Goal: Task Accomplishment & Management: Manage account settings

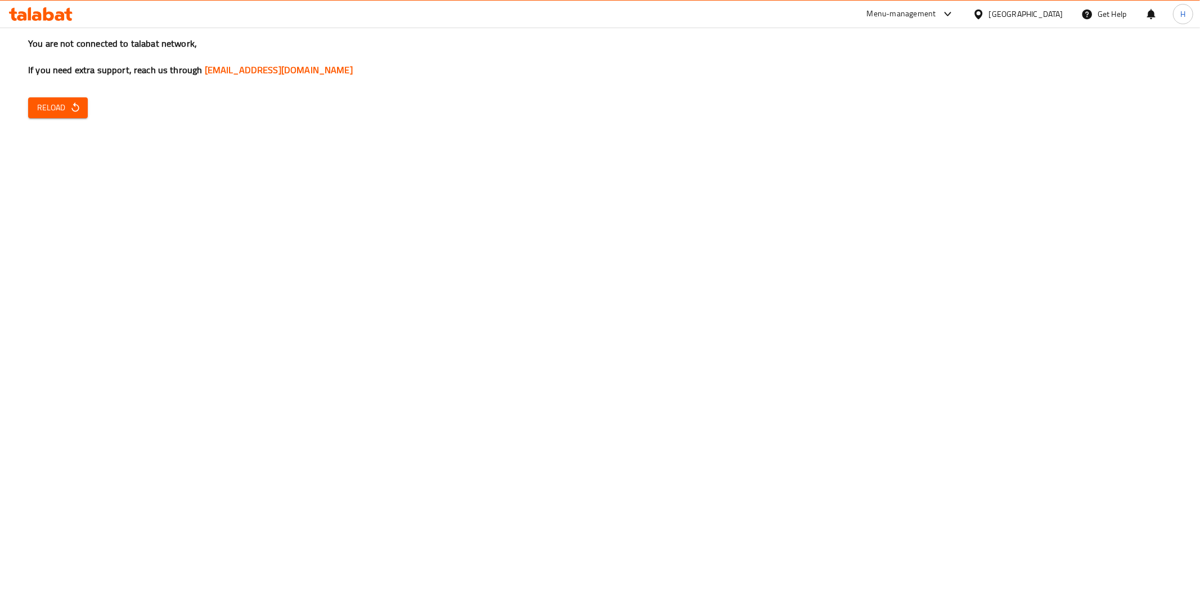
click at [69, 100] on button "Reload" at bounding box center [58, 107] width 60 height 21
click at [82, 111] on button "Reload" at bounding box center [58, 107] width 60 height 21
click at [52, 109] on span "Reload" at bounding box center [58, 108] width 42 height 14
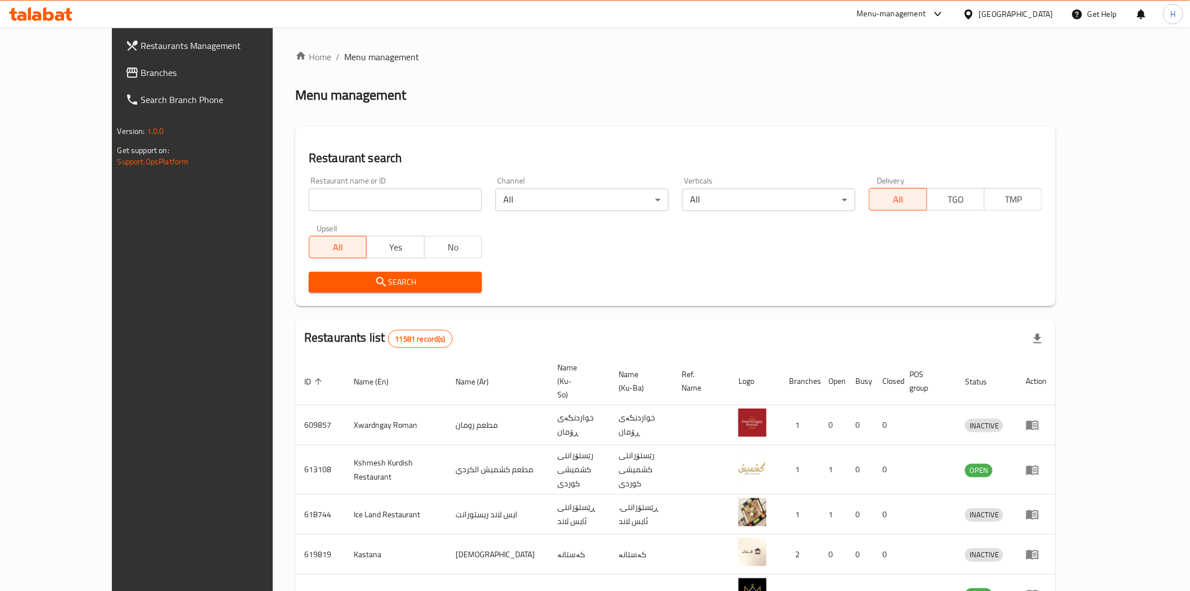
click at [340, 201] on input "search" at bounding box center [395, 199] width 173 height 23
paste input "704020"
type input "704020"
click at [318, 280] on span "Search" at bounding box center [395, 282] width 155 height 14
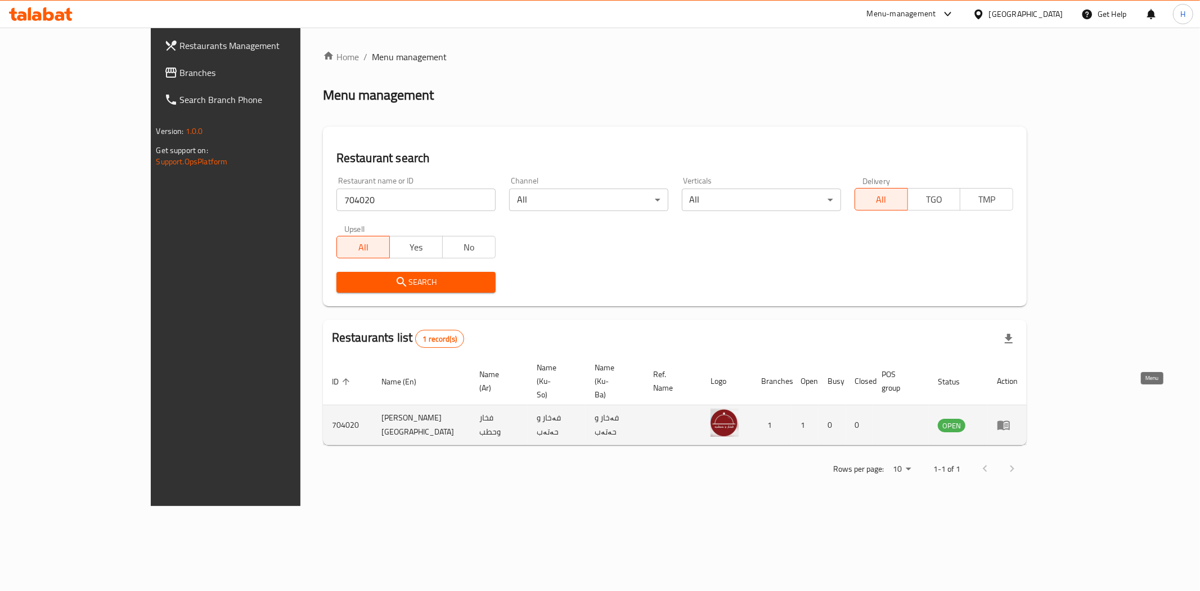
click at [1010, 418] on icon "enhanced table" at bounding box center [1004, 425] width 14 height 14
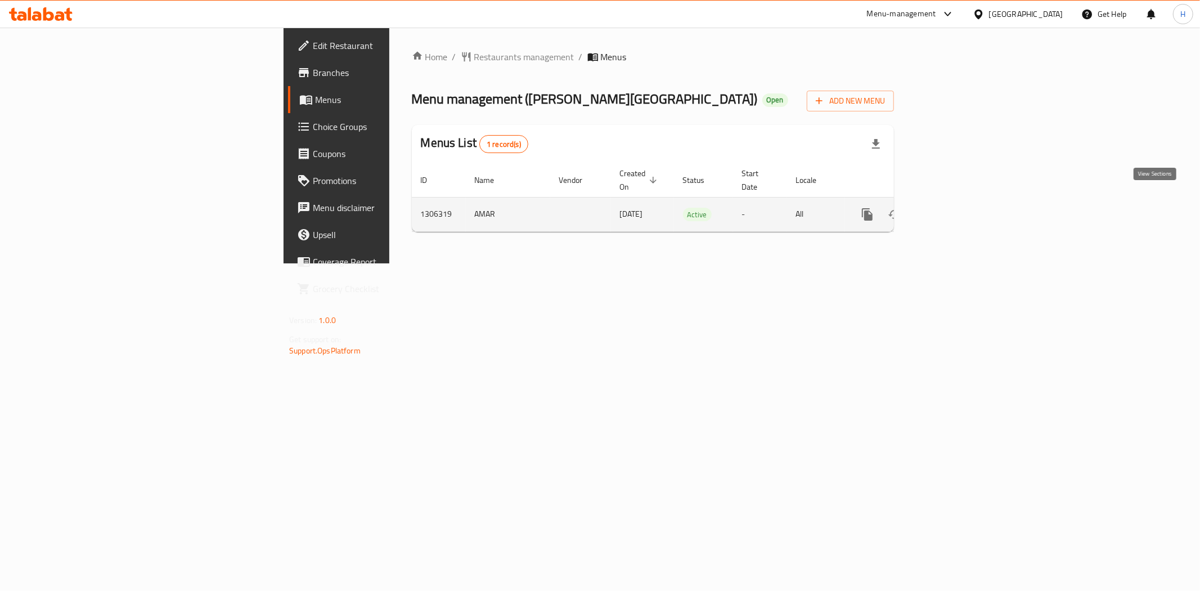
click at [955, 208] on icon "enhanced table" at bounding box center [949, 215] width 14 height 14
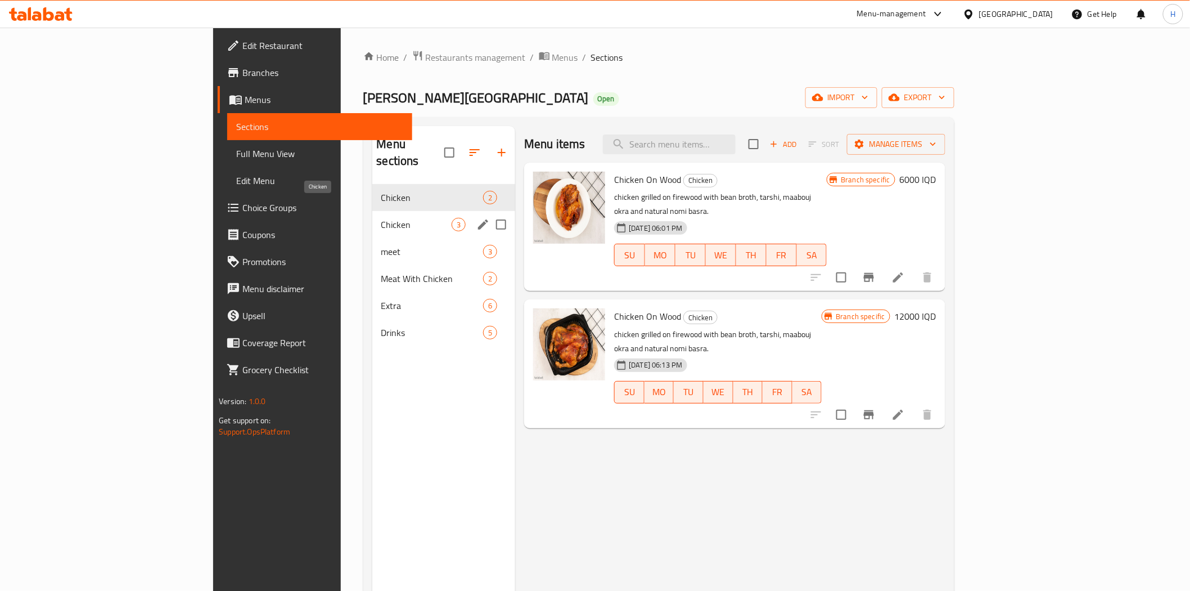
click at [381, 218] on span "Chicken" at bounding box center [416, 225] width 71 height 14
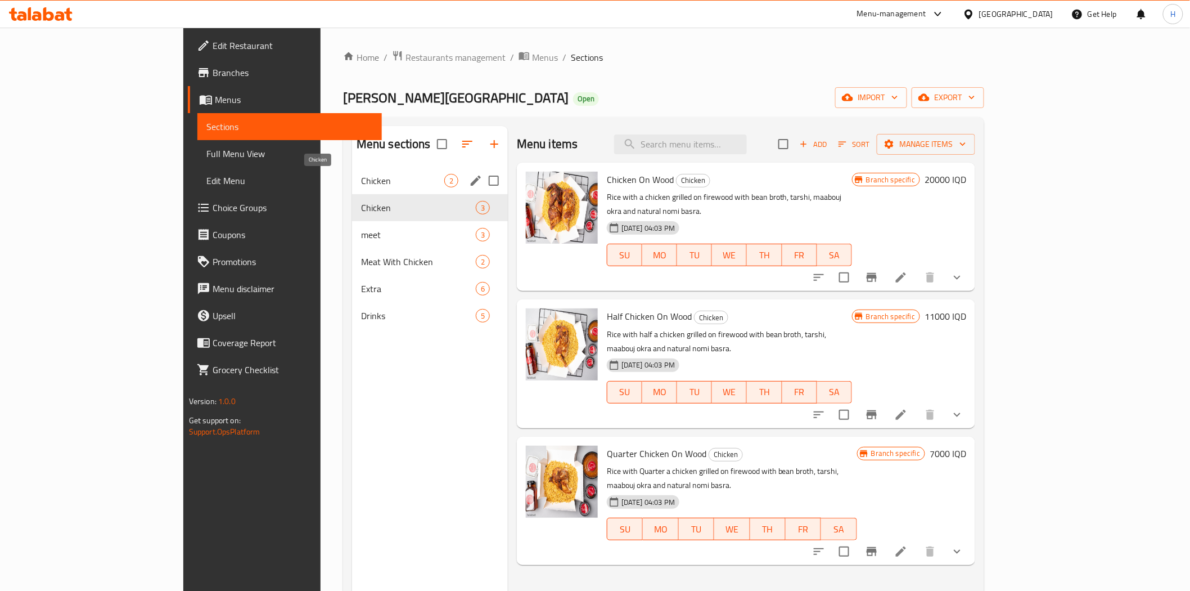
click at [361, 179] on span "Chicken" at bounding box center [402, 181] width 83 height 14
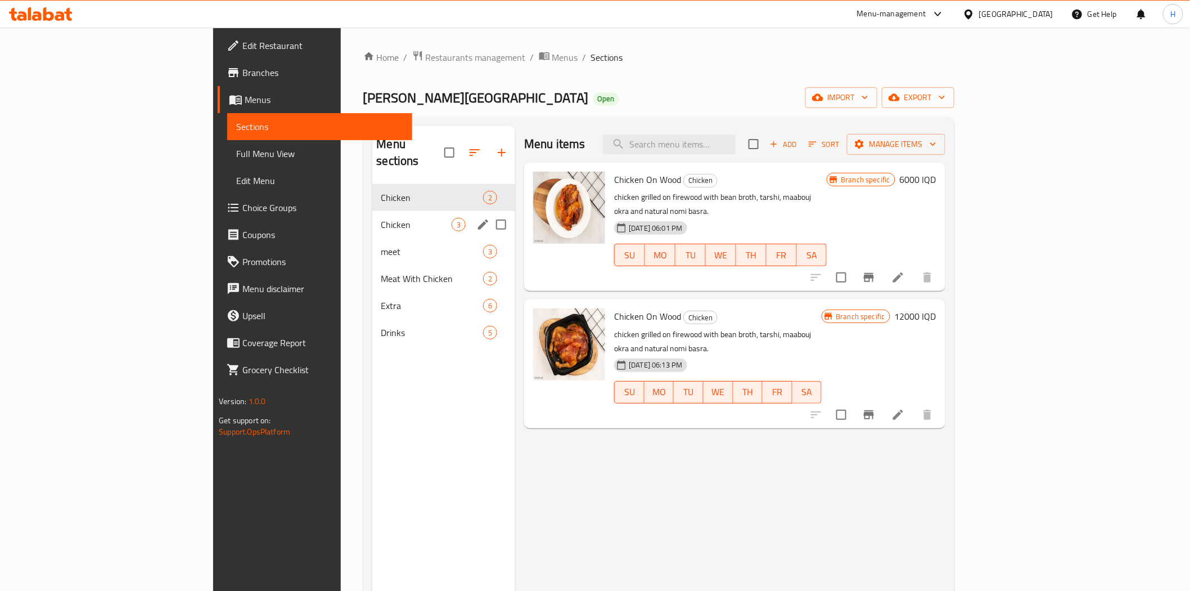
click at [372, 211] on div "Chicken 3" at bounding box center [443, 224] width 143 height 27
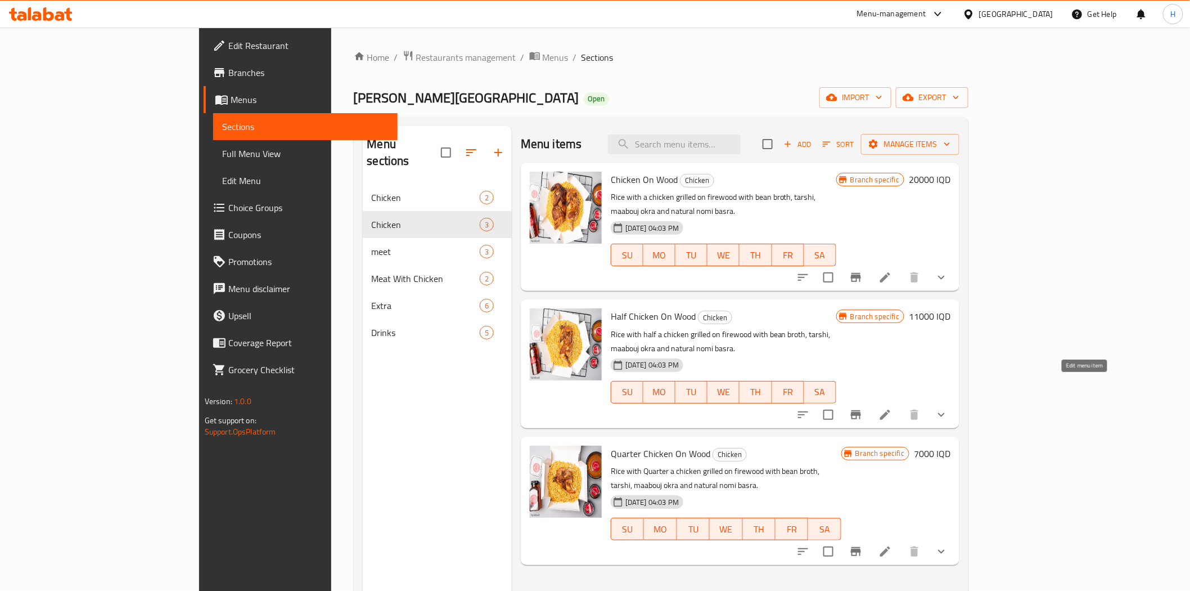
click at [892, 408] on icon at bounding box center [886, 415] width 14 height 14
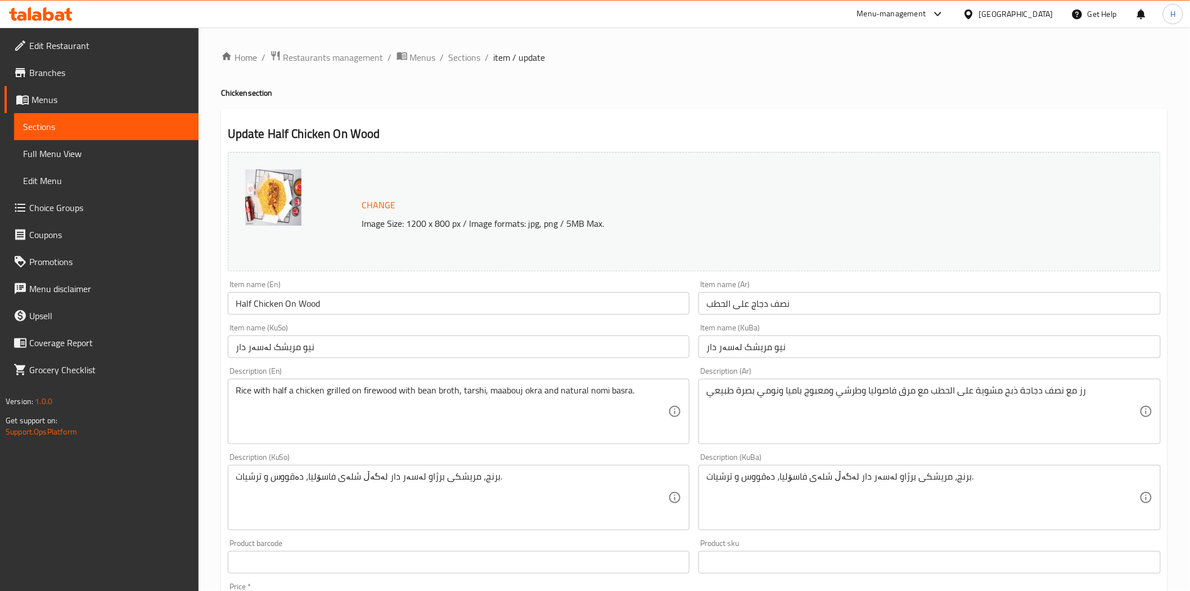
scroll to position [394, 0]
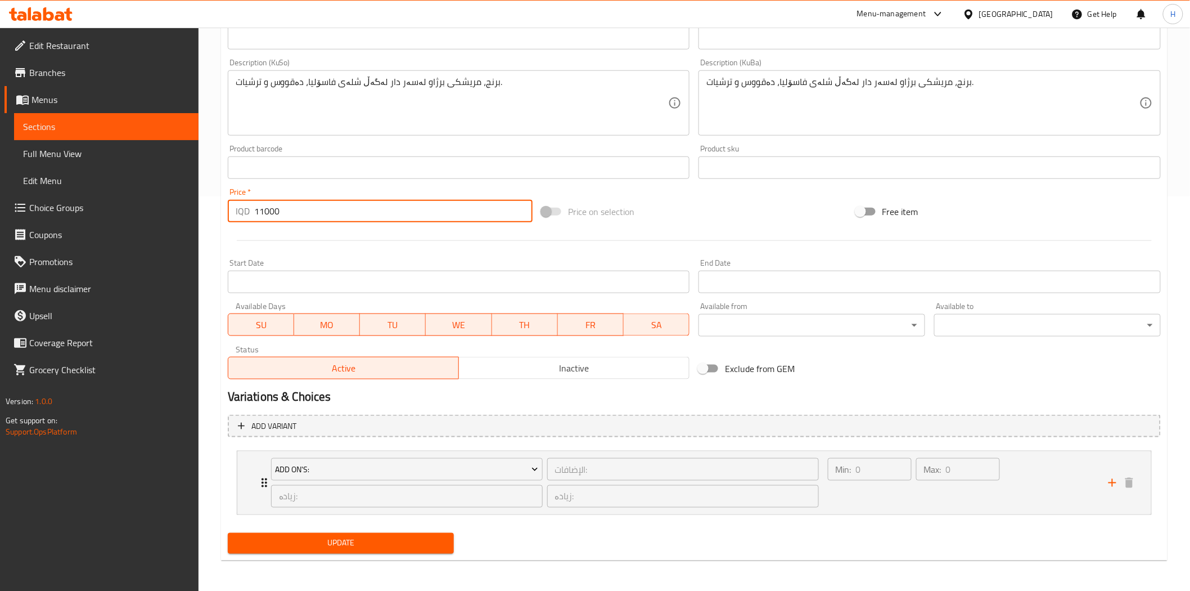
click at [260, 212] on input "11000" at bounding box center [393, 211] width 278 height 23
type input "13000"
click at [323, 539] on span "Update" at bounding box center [341, 543] width 209 height 14
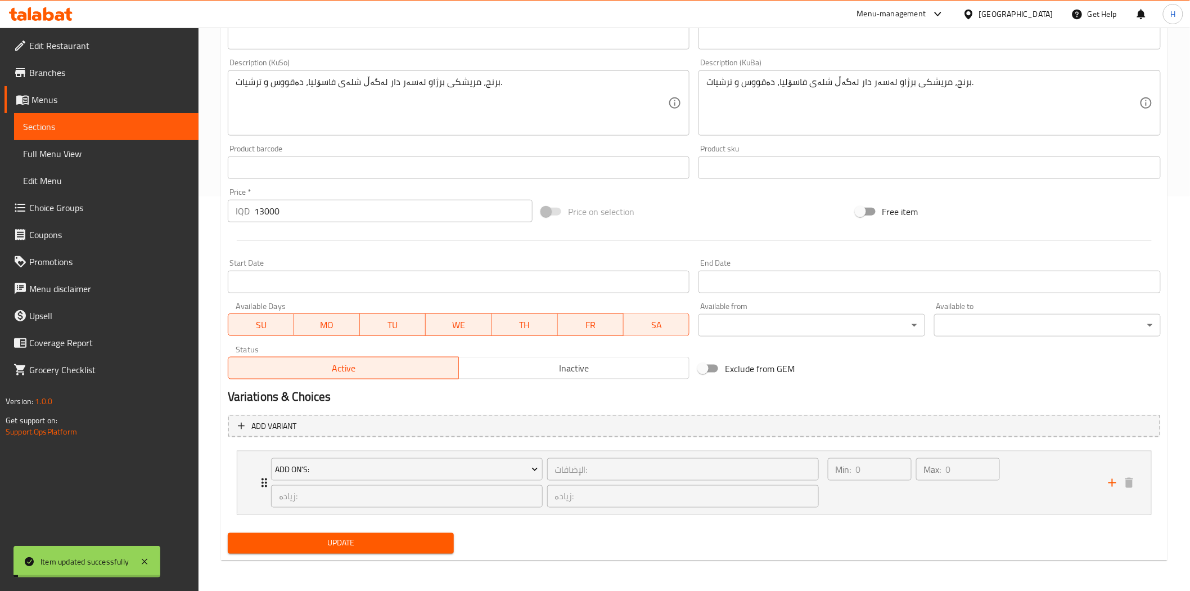
scroll to position [0, 0]
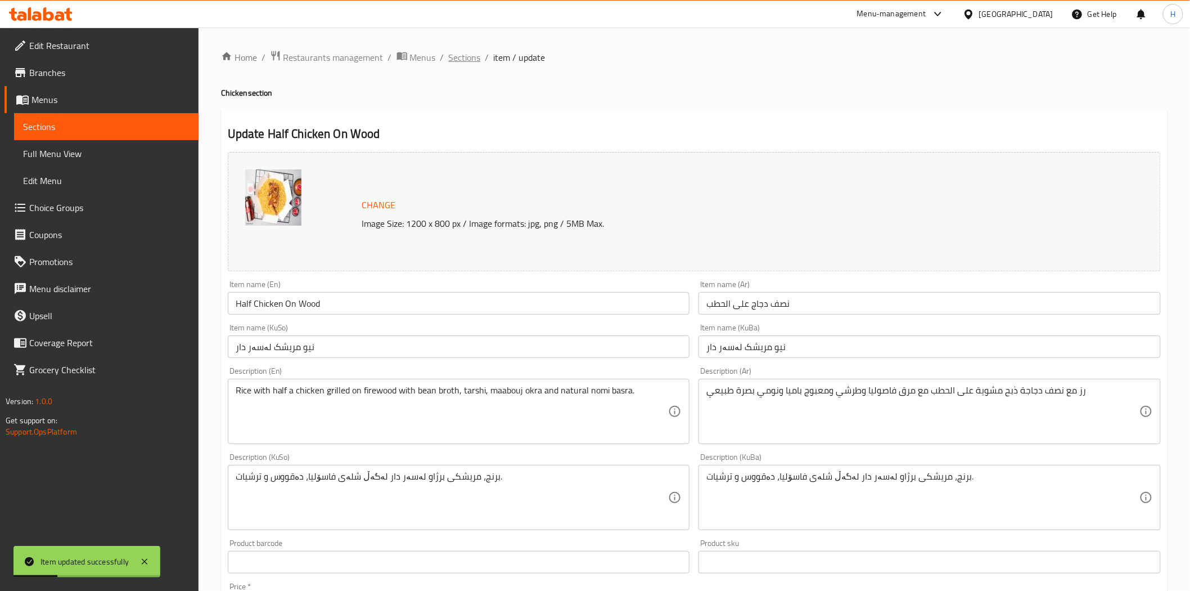
click at [462, 54] on span "Sections" at bounding box center [465, 58] width 32 height 14
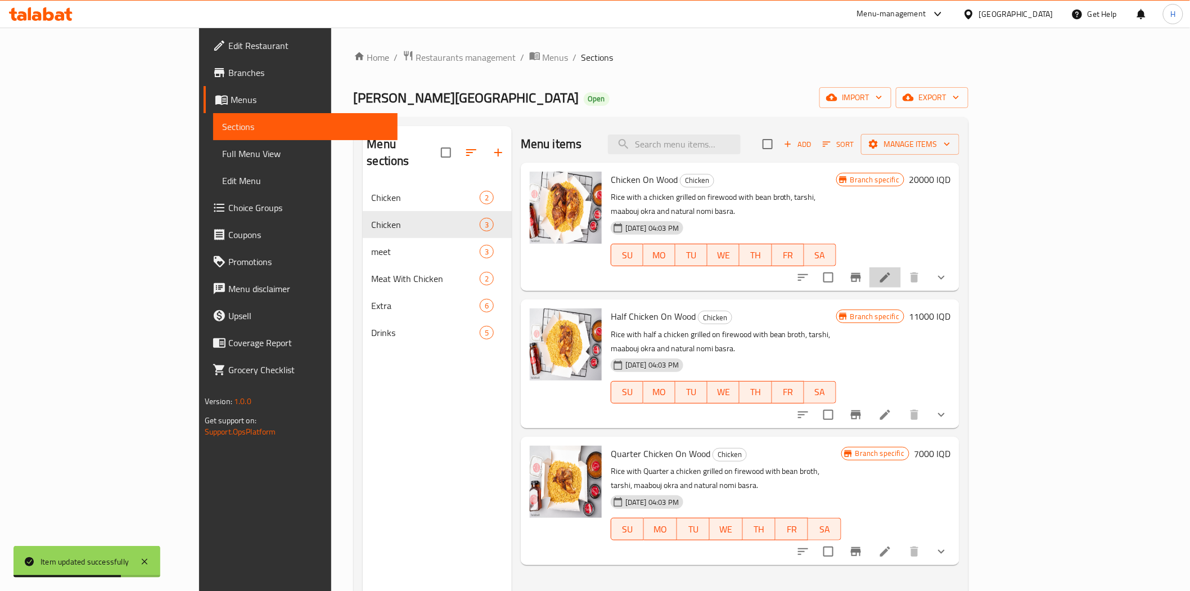
click at [901, 267] on li at bounding box center [886, 277] width 32 height 20
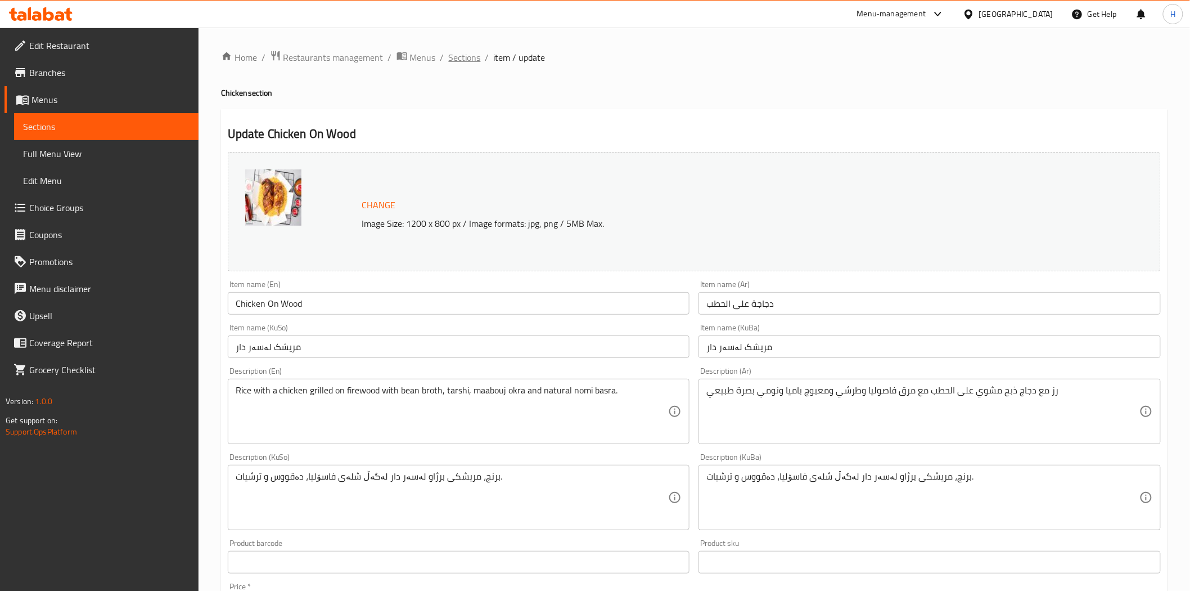
click at [464, 54] on span "Sections" at bounding box center [465, 58] width 32 height 14
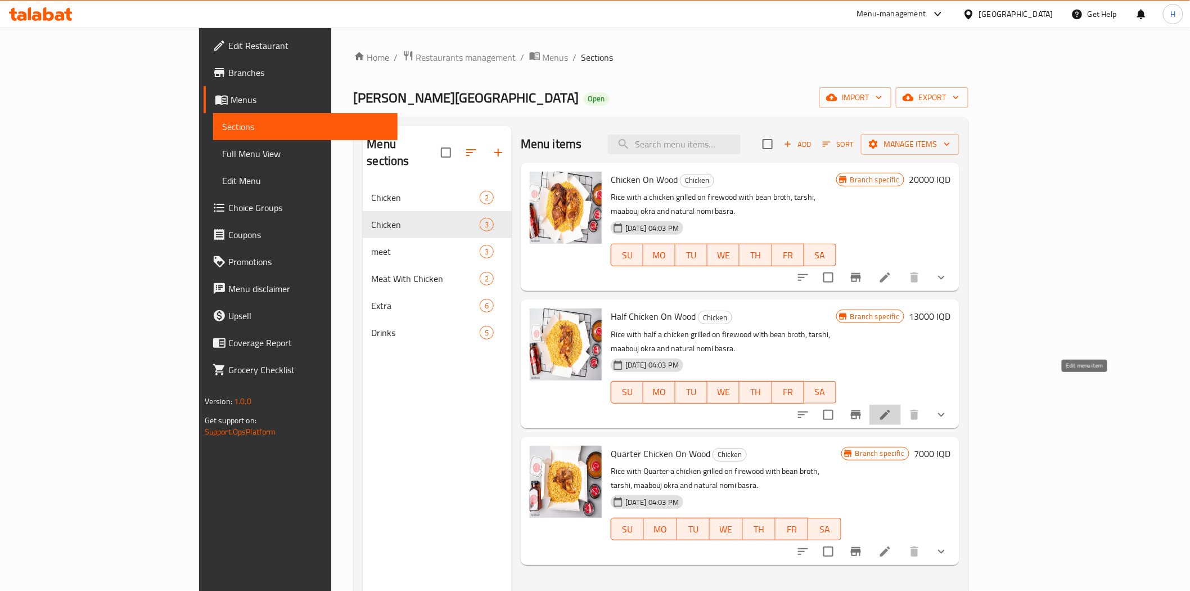
click at [892, 408] on icon at bounding box center [886, 415] width 14 height 14
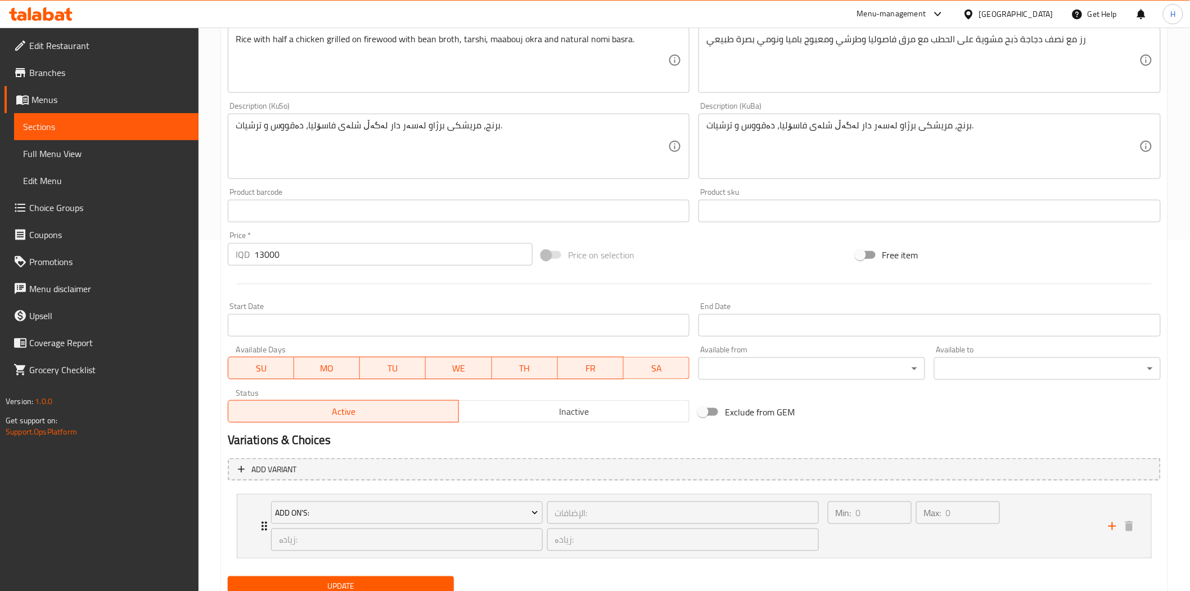
scroll to position [394, 0]
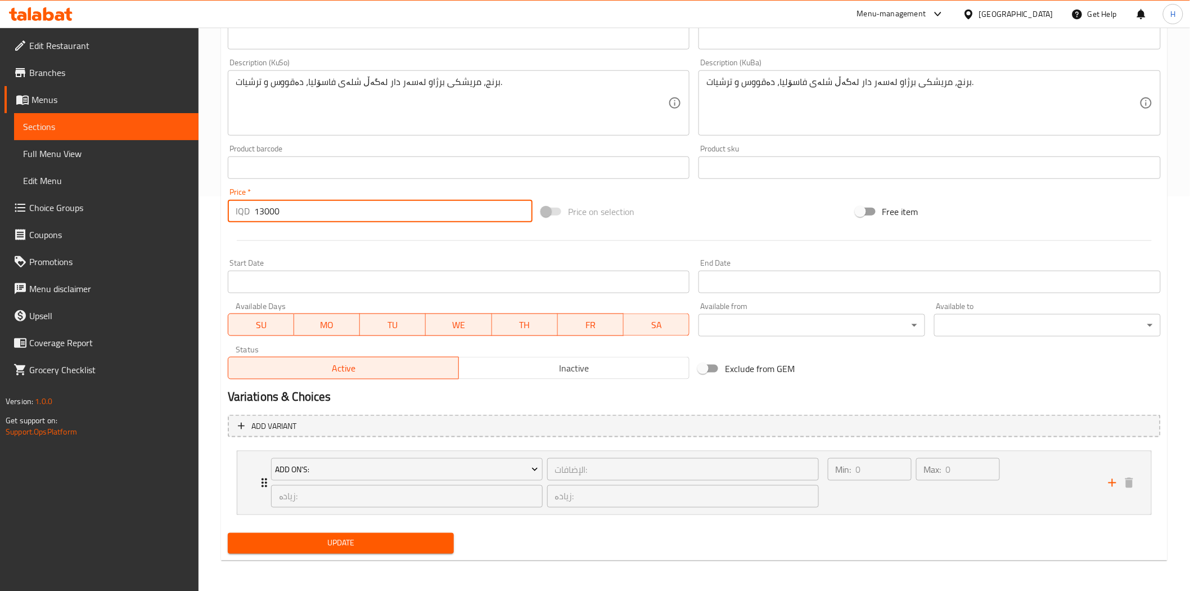
click at [259, 206] on input "13000" at bounding box center [393, 211] width 278 height 23
type input "11000"
click at [329, 538] on span "Update" at bounding box center [341, 543] width 209 height 14
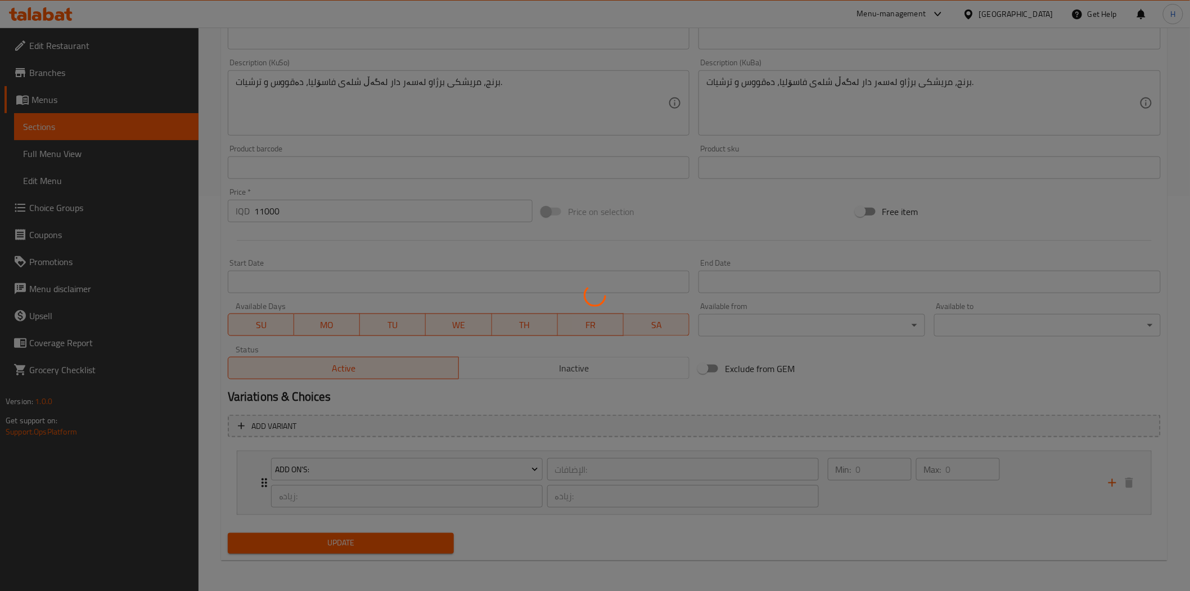
scroll to position [0, 0]
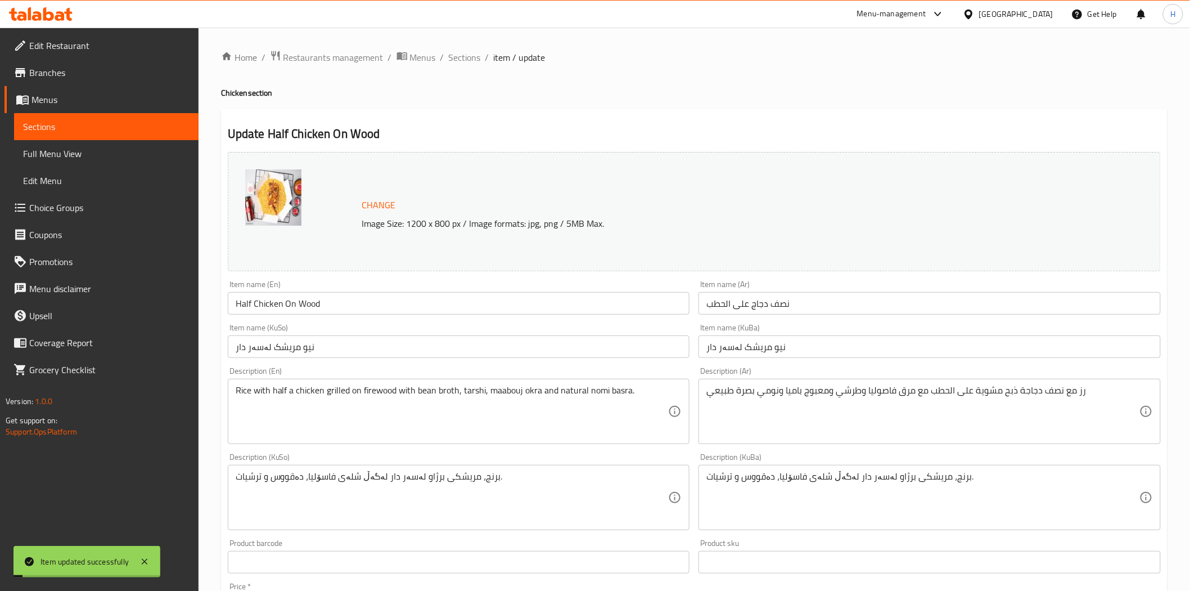
click at [480, 62] on ol "Home / Restaurants management / Menus / Sections / item / update" at bounding box center [694, 57] width 947 height 15
click at [477, 61] on span "Sections" at bounding box center [465, 58] width 32 height 14
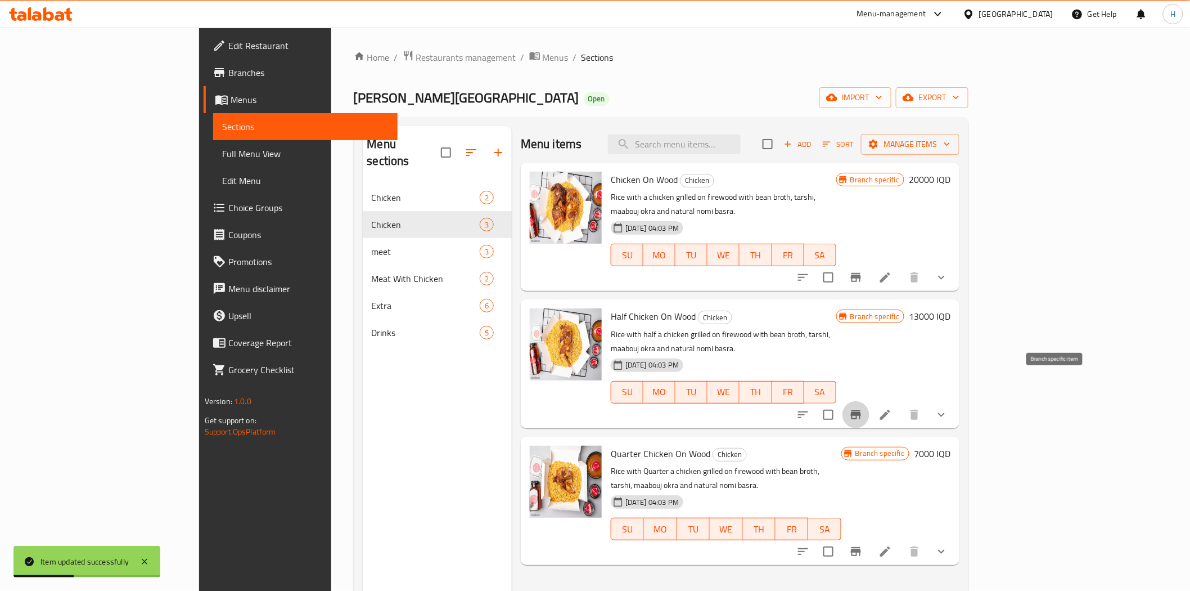
click at [861, 410] on icon "Branch-specific-item" at bounding box center [856, 414] width 10 height 9
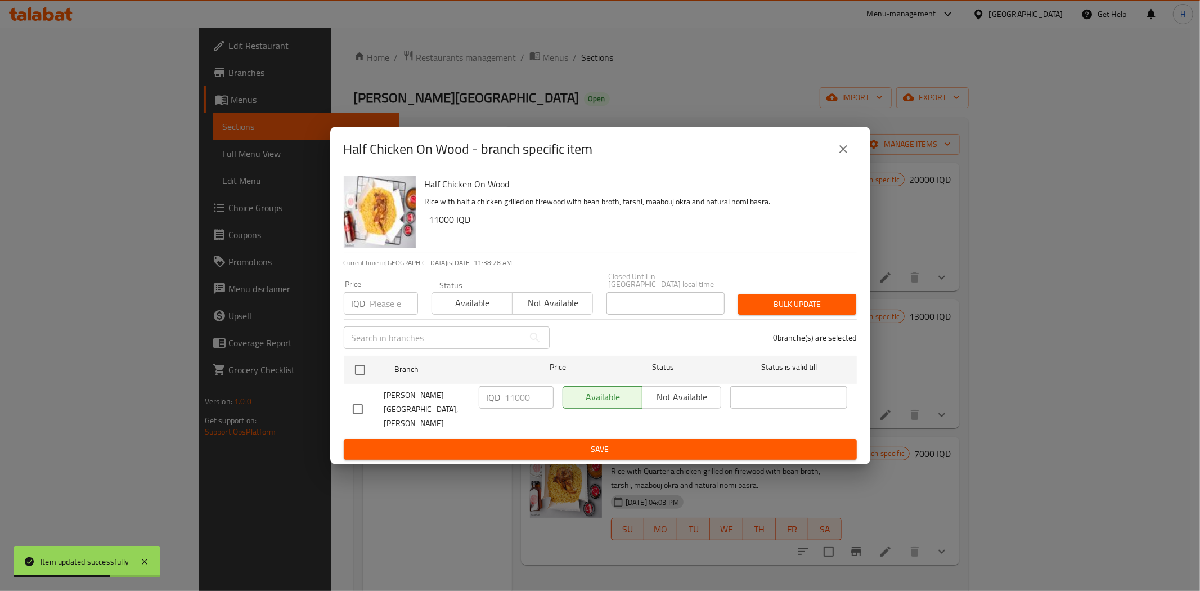
click at [362, 407] on input "checkbox" at bounding box center [358, 409] width 24 height 24
checkbox input "true"
click at [513, 406] on input "11000" at bounding box center [529, 397] width 48 height 23
type input "13000"
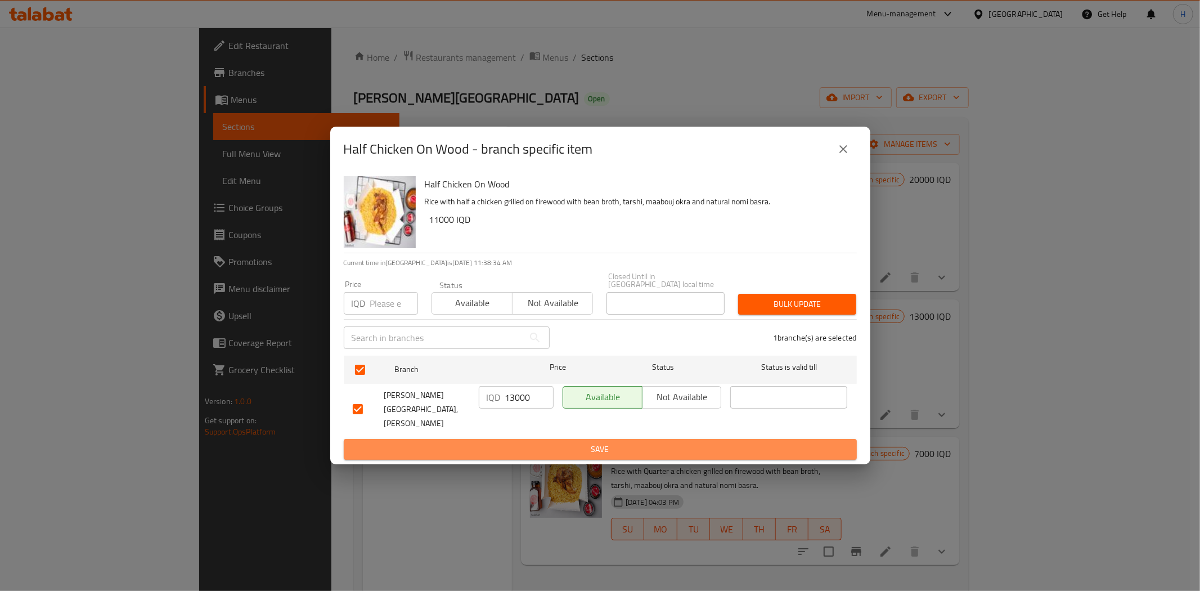
click at [532, 442] on span "Save" at bounding box center [600, 449] width 495 height 14
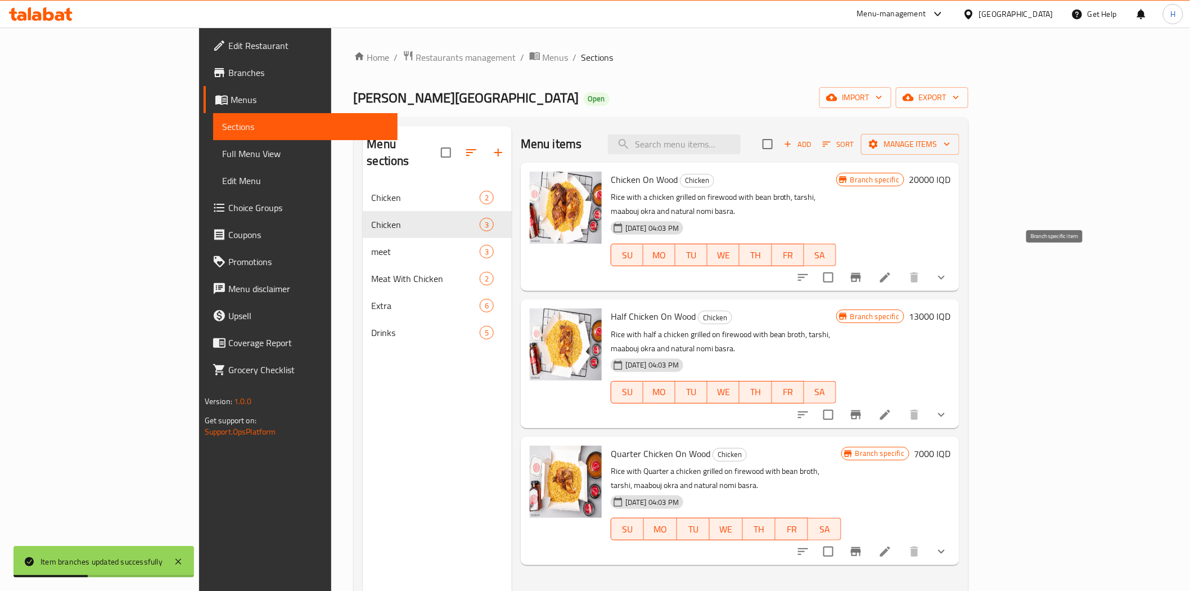
click at [861, 273] on icon "Branch-specific-item" at bounding box center [856, 277] width 10 height 9
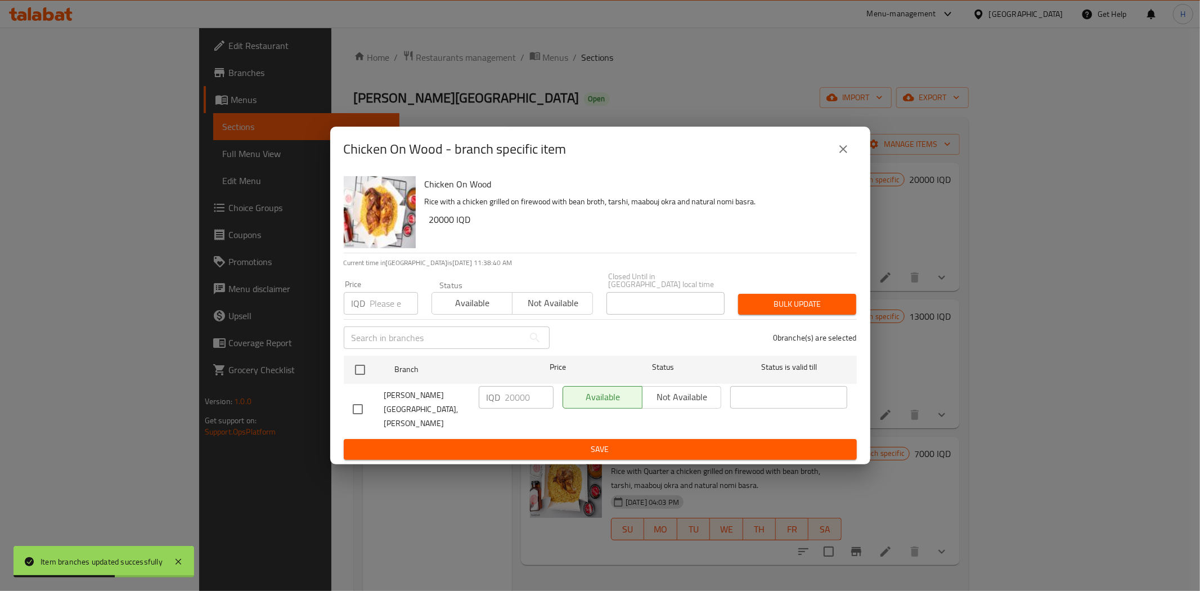
click at [354, 401] on input "checkbox" at bounding box center [358, 409] width 24 height 24
checkbox input "true"
click at [514, 403] on input "20000" at bounding box center [529, 397] width 48 height 23
type input "22000"
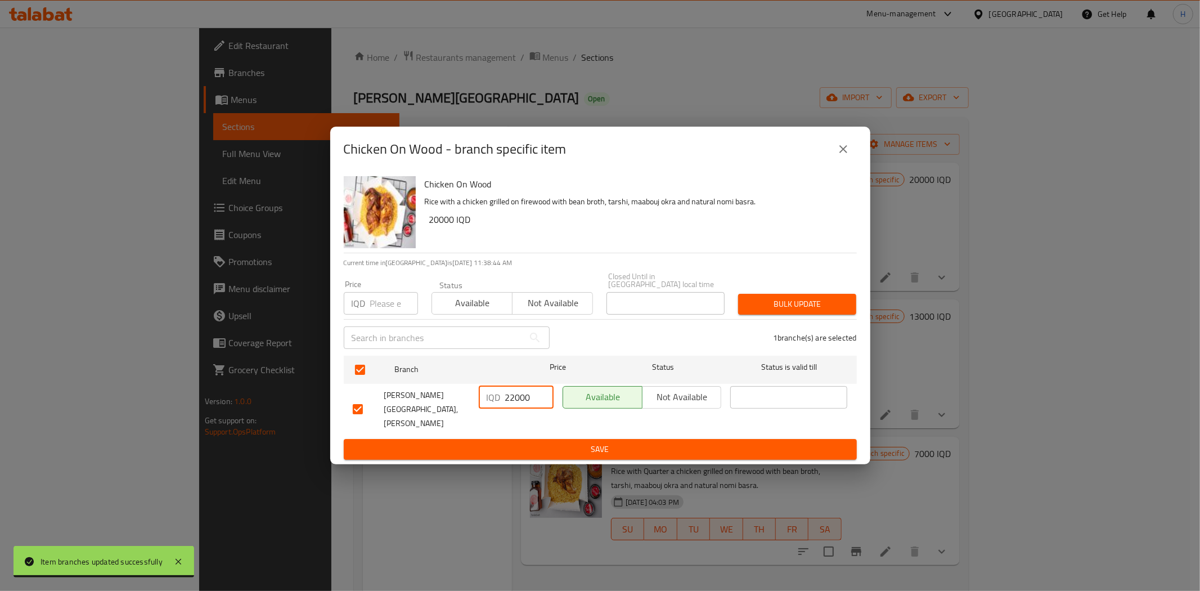
click at [533, 442] on span "Save" at bounding box center [600, 449] width 495 height 14
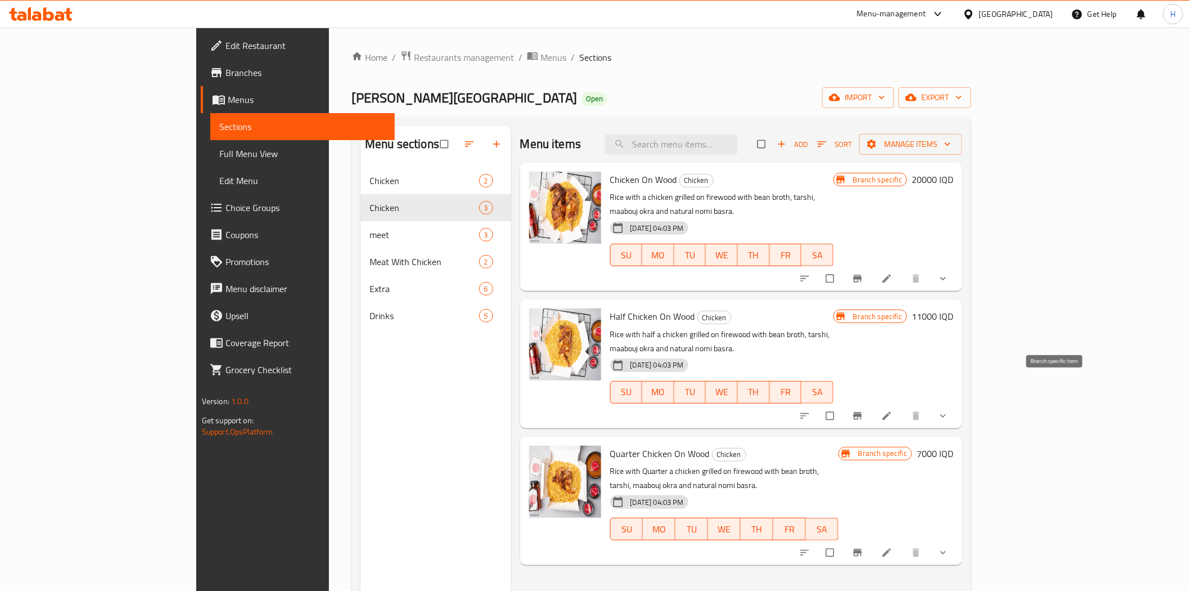
click at [873, 403] on button "Branch-specific-item" at bounding box center [859, 415] width 27 height 25
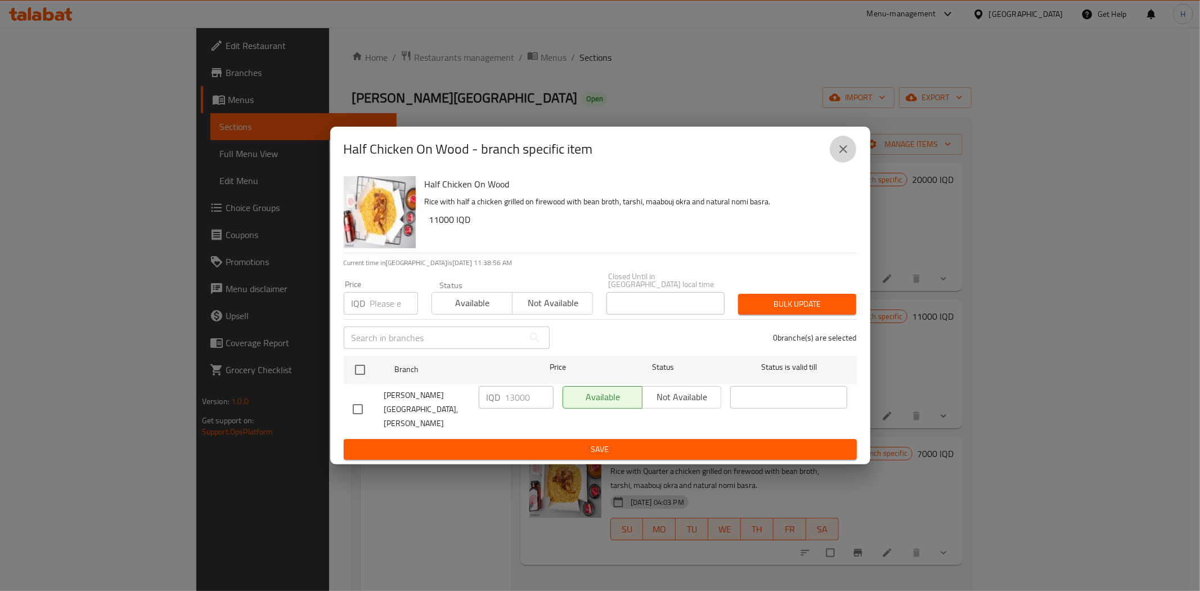
click at [845, 156] on icon "close" at bounding box center [844, 149] width 14 height 14
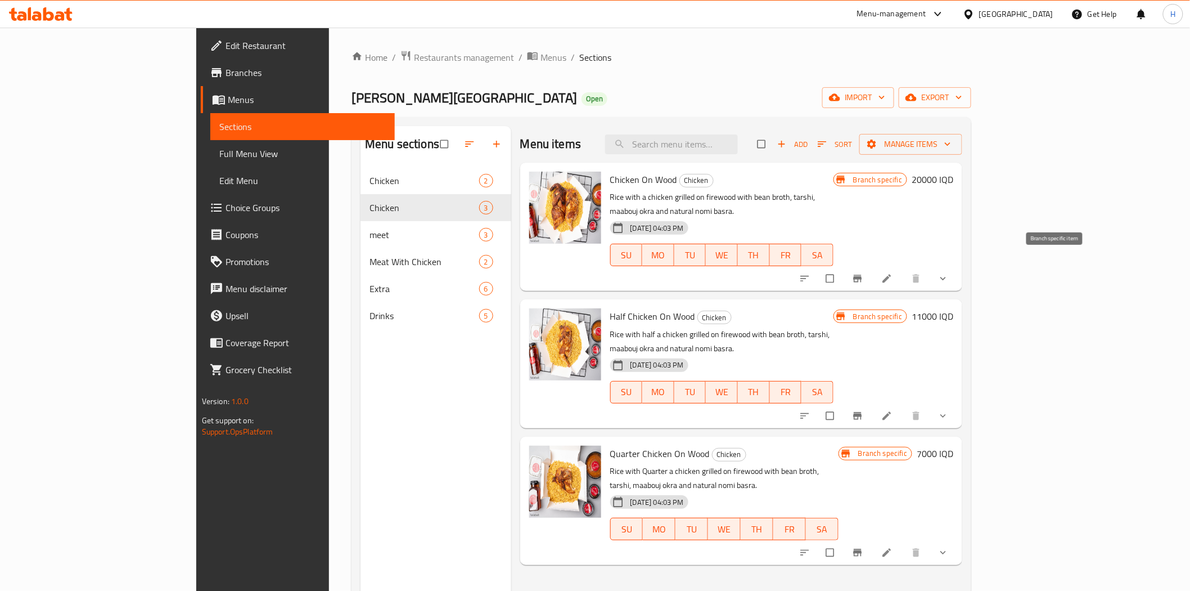
click at [864, 273] on icon "Branch-specific-item" at bounding box center [857, 278] width 11 height 11
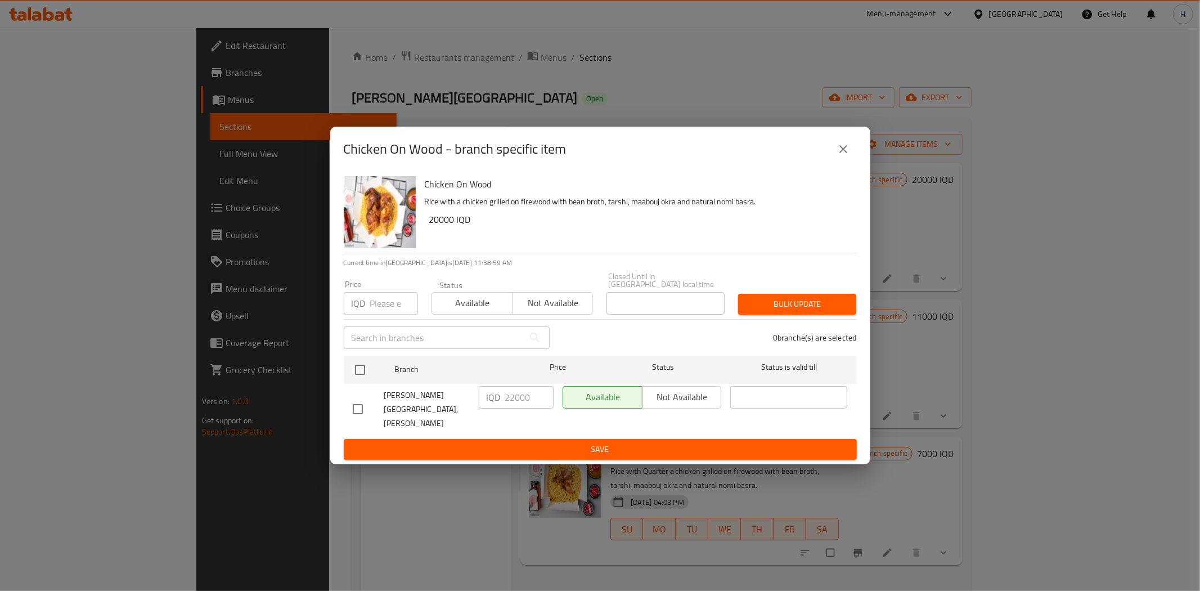
click at [841, 153] on icon "close" at bounding box center [843, 149] width 8 height 8
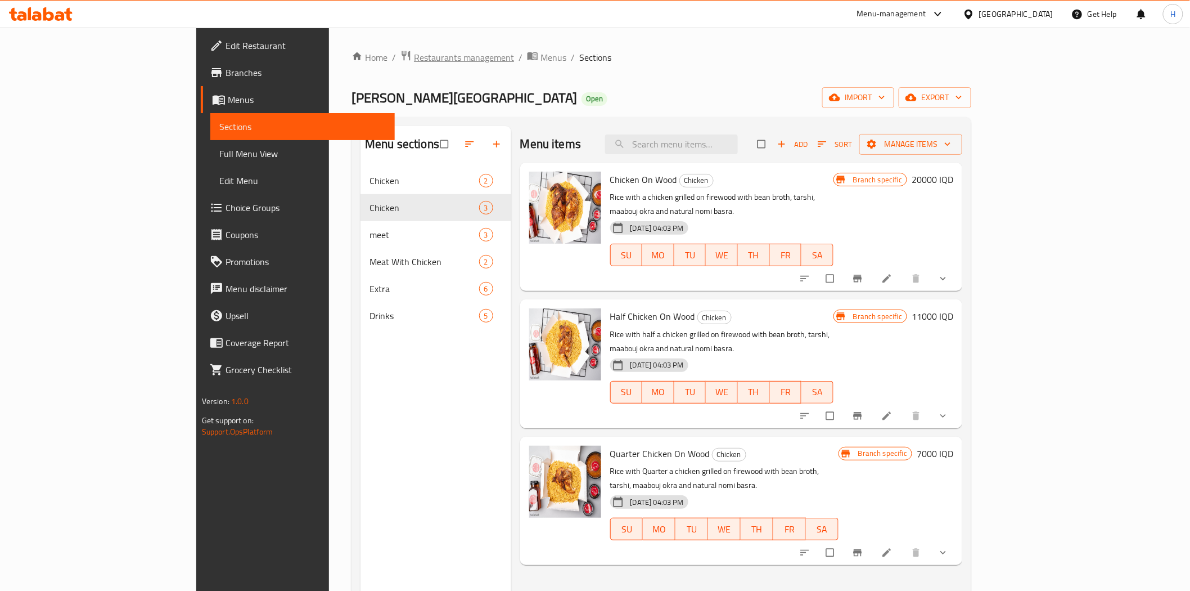
click at [414, 60] on span "Restaurants management" at bounding box center [464, 58] width 100 height 14
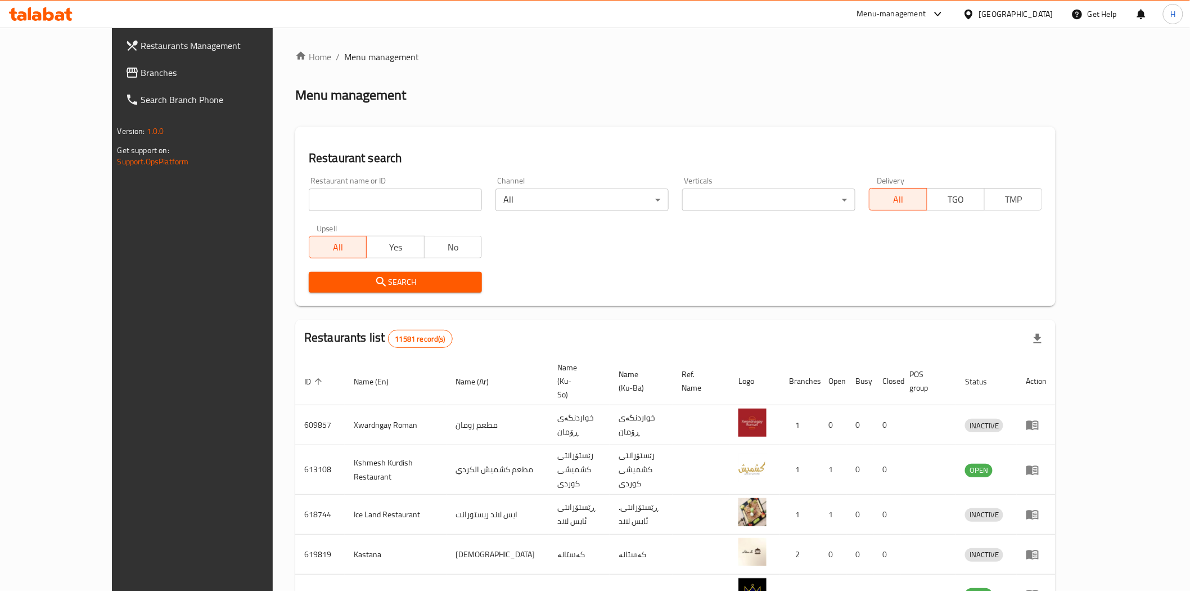
click at [370, 205] on input "search" at bounding box center [395, 199] width 173 height 23
type input "Mandi Al Mad"
click button "Search" at bounding box center [395, 282] width 173 height 21
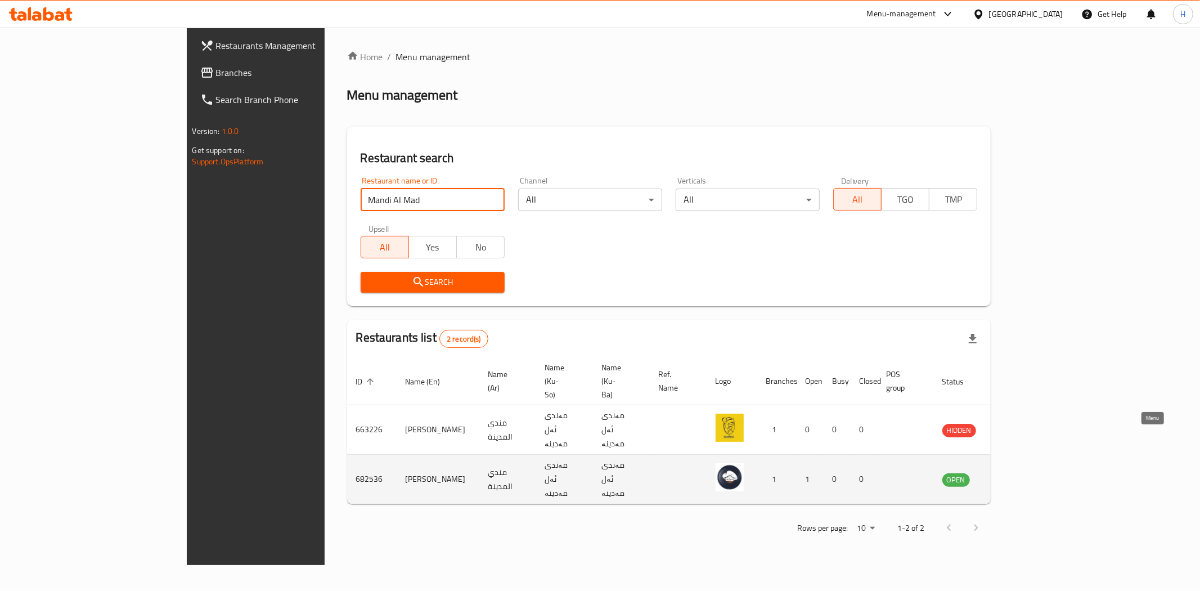
click at [1022, 473] on link "enhanced table" at bounding box center [1011, 480] width 21 height 14
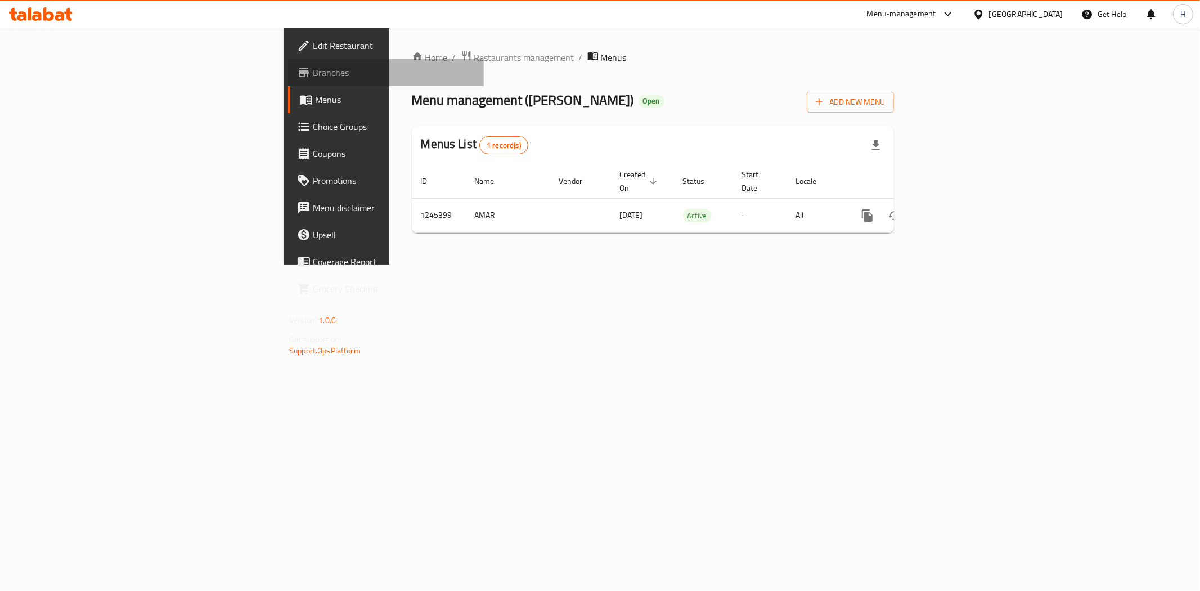
click at [313, 72] on span "Branches" at bounding box center [394, 73] width 162 height 14
